Goal: Information Seeking & Learning: Learn about a topic

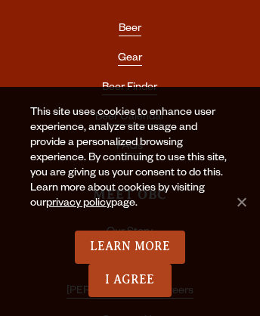
scroll to position [7535, 0]
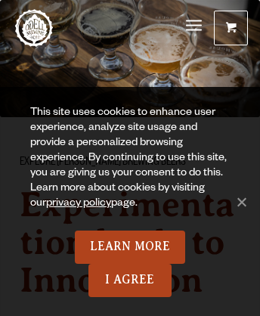
scroll to position [10741, 0]
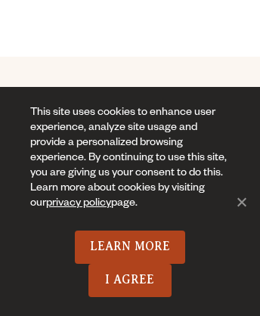
scroll to position [9, 0]
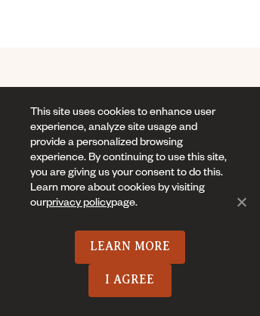
click at [34, 19] on link "Odell Home" at bounding box center [34, 19] width 38 height 38
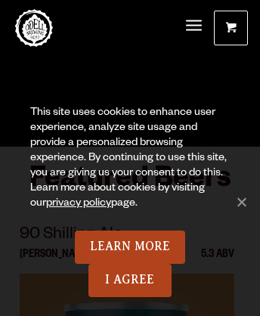
scroll to position [7648, 0]
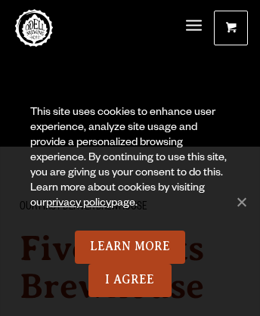
scroll to position [1236, 0]
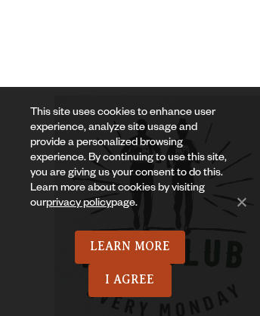
scroll to position [7401, 0]
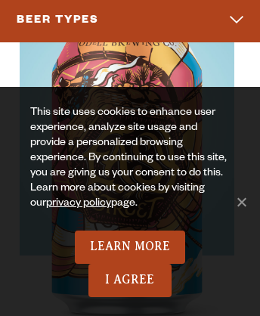
scroll to position [10451, 0]
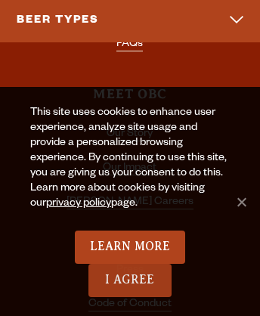
click at [130, 281] on link "I Agree" at bounding box center [129, 280] width 83 height 33
